Goal: Communication & Community: Answer question/provide support

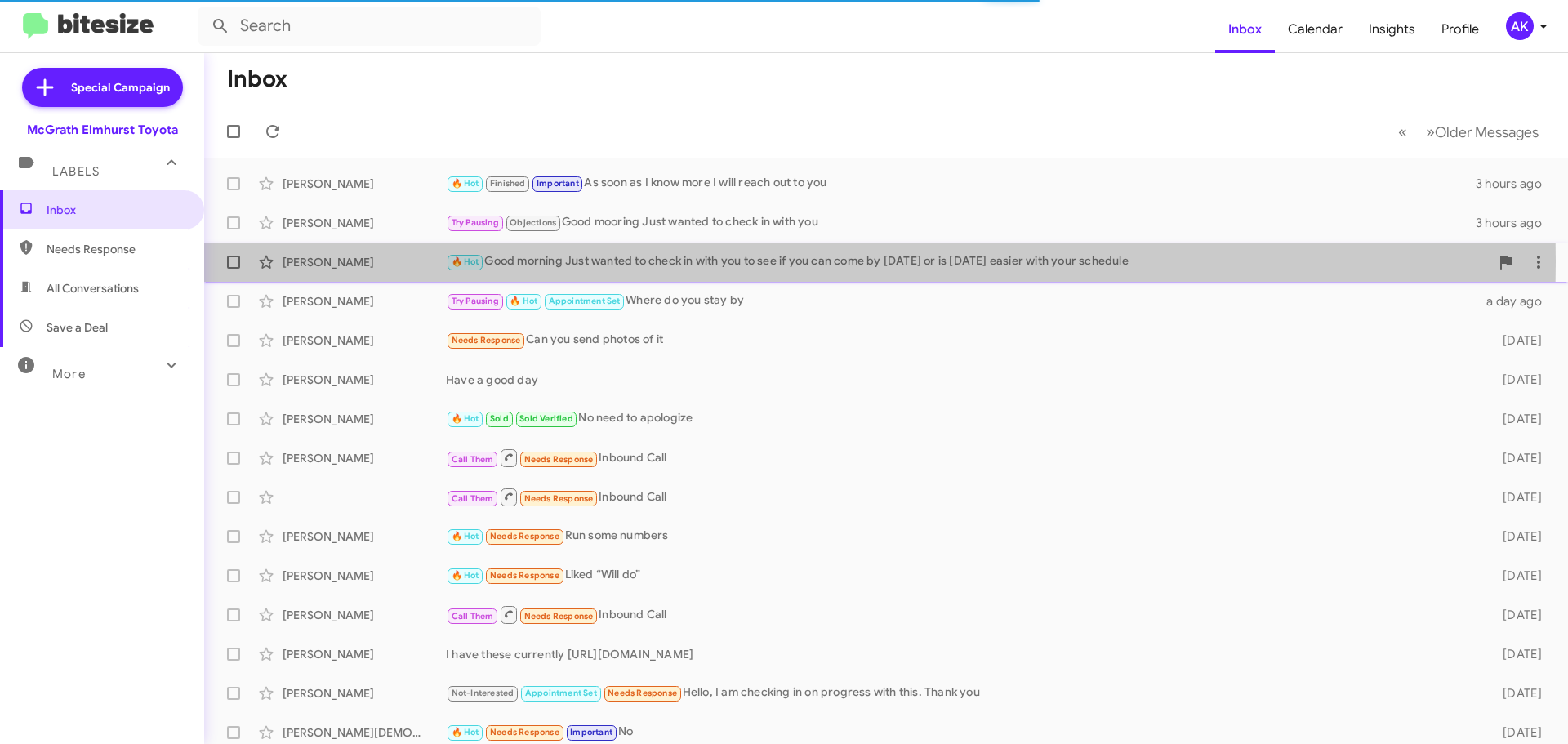
click at [653, 261] on div "🔥 Hot Good morning Just wanted to check in with you to see if you can come by […" at bounding box center [968, 261] width 1044 height 19
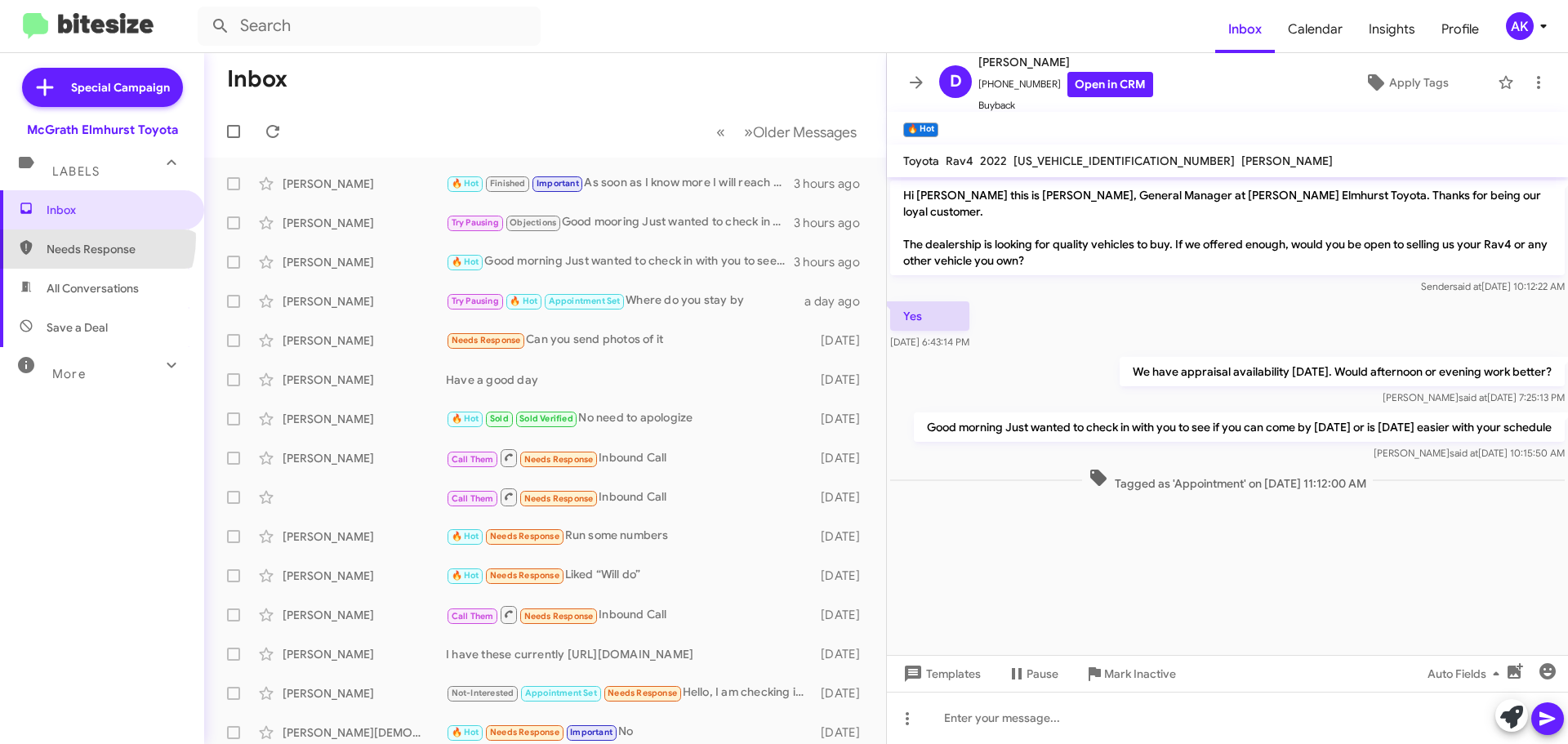
click at [80, 238] on span "Needs Response" at bounding box center [102, 249] width 204 height 39
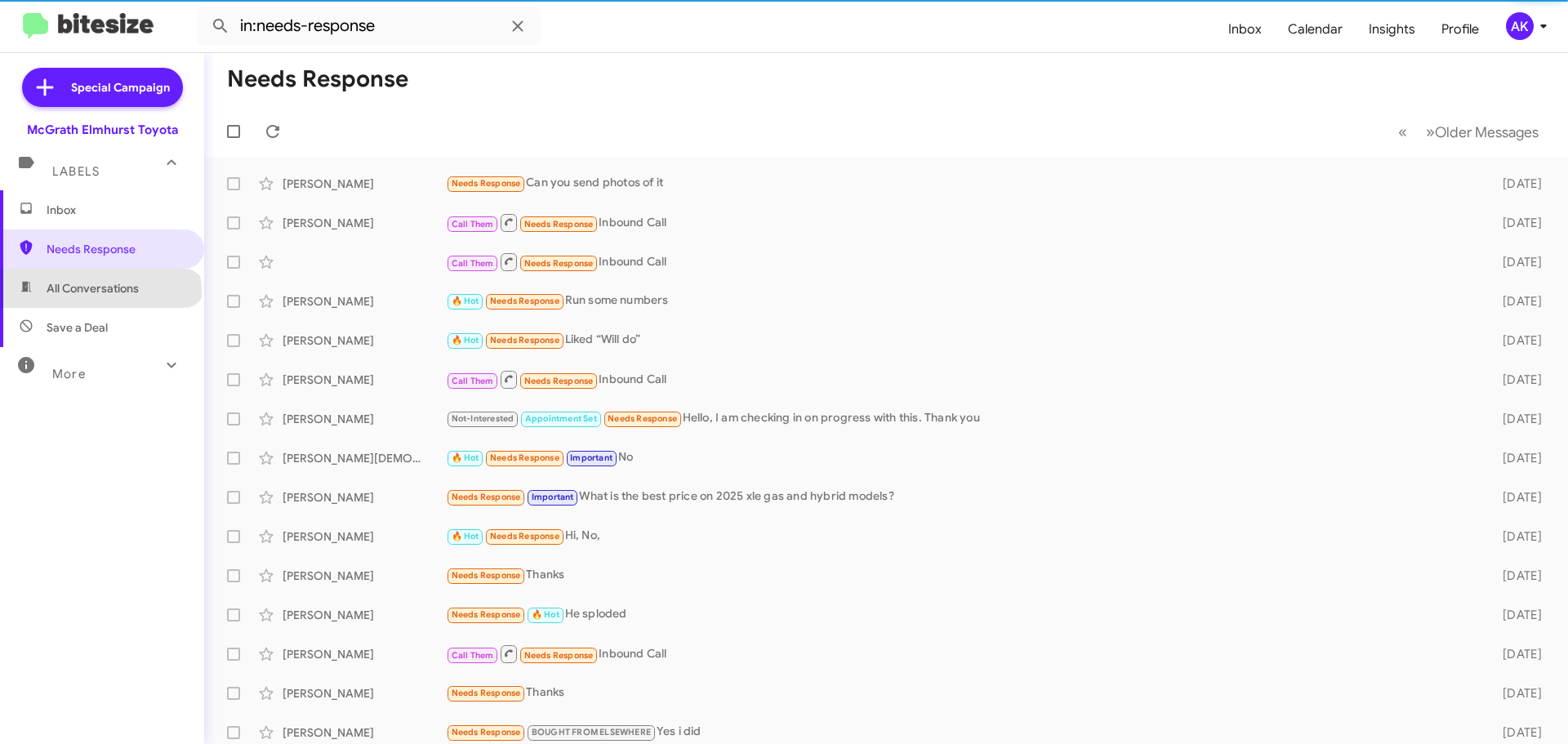
click at [100, 293] on span "All Conversations" at bounding box center [93, 288] width 92 height 16
type input "in:all-conversations"
